Goal: Navigation & Orientation: Find specific page/section

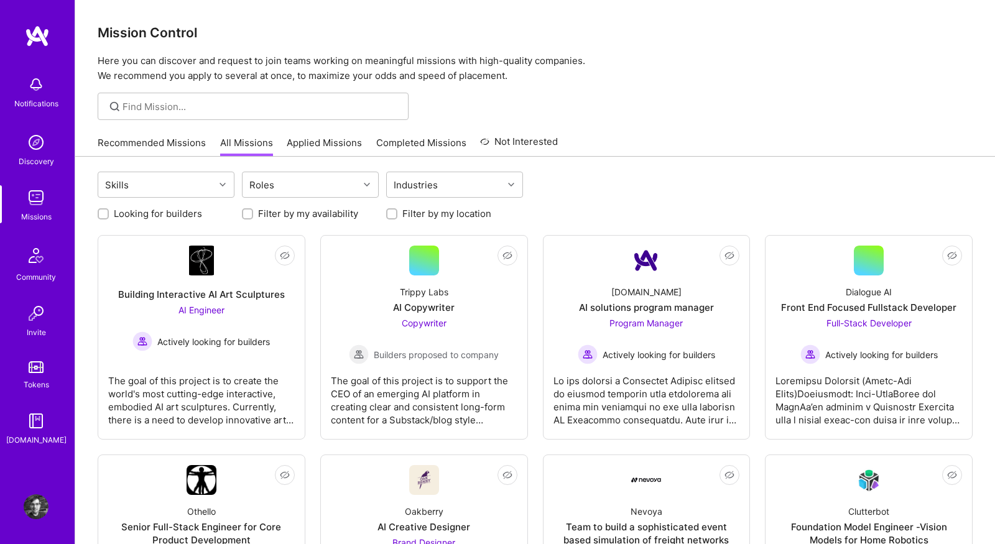
click at [147, 149] on link "Recommended Missions" at bounding box center [152, 146] width 108 height 21
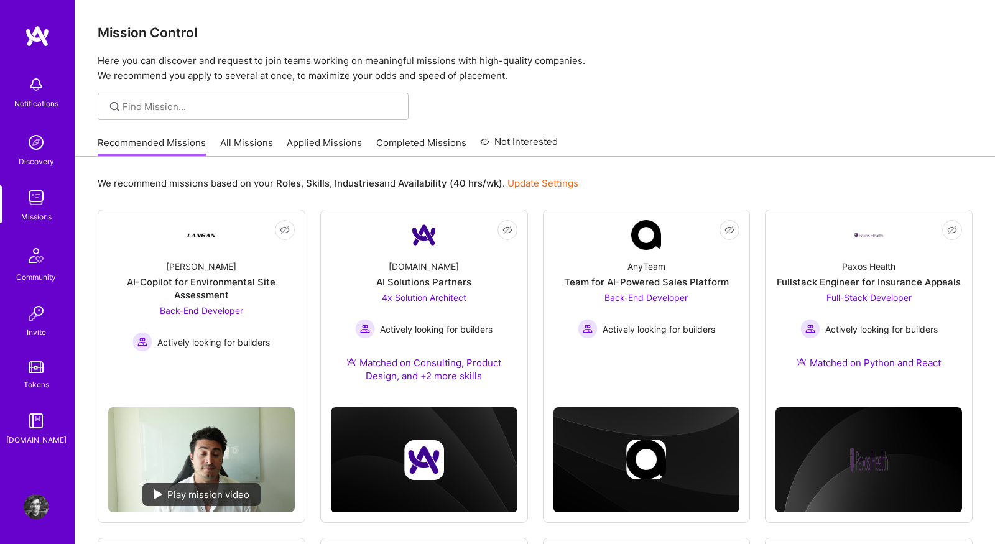
click at [241, 144] on link "All Missions" at bounding box center [246, 146] width 53 height 21
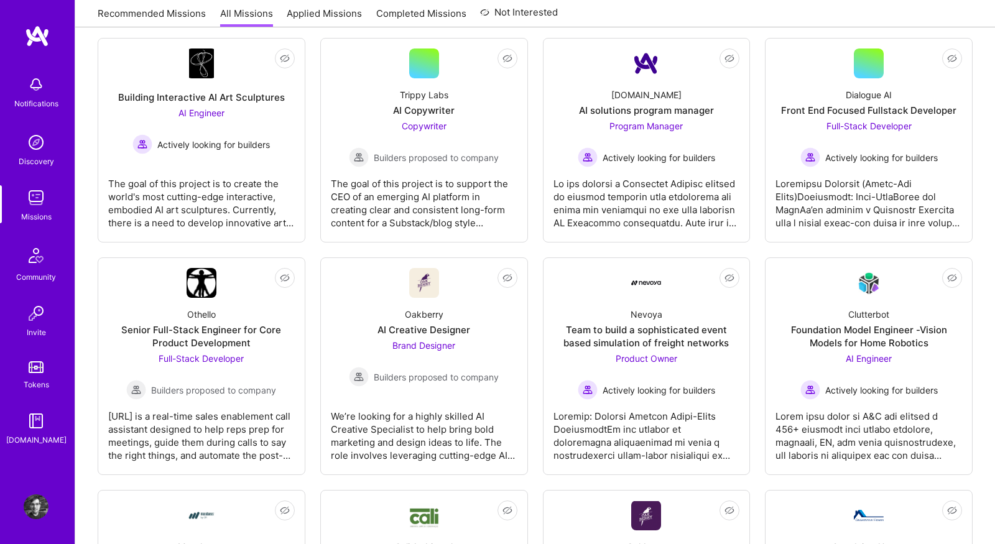
scroll to position [199, 0]
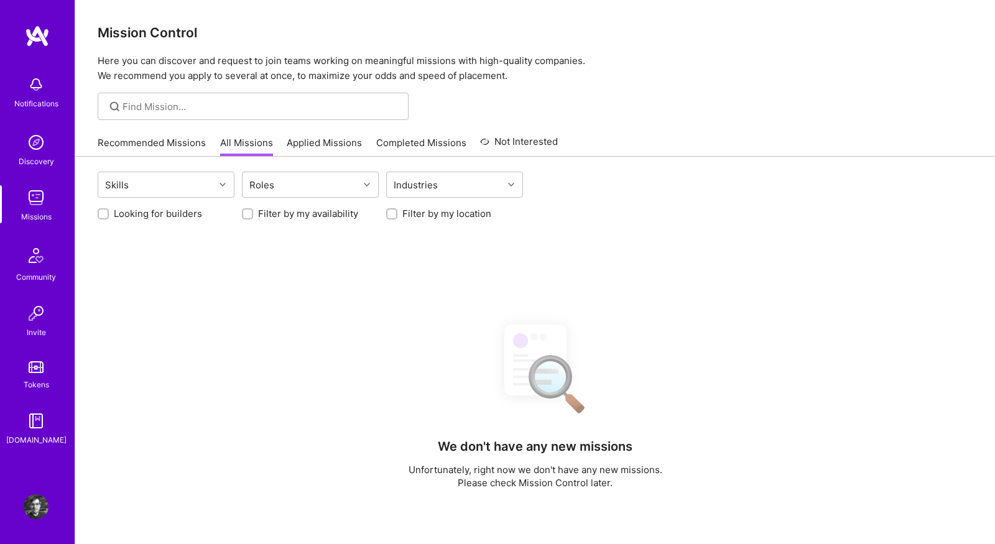
scroll to position [199, 0]
